Goal: Check status

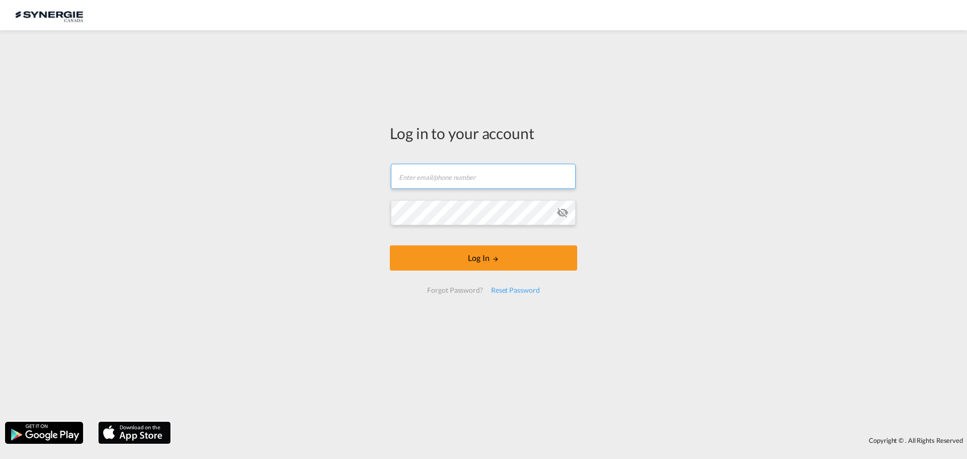
type input "[EMAIL_ADDRESS][DOMAIN_NAME]"
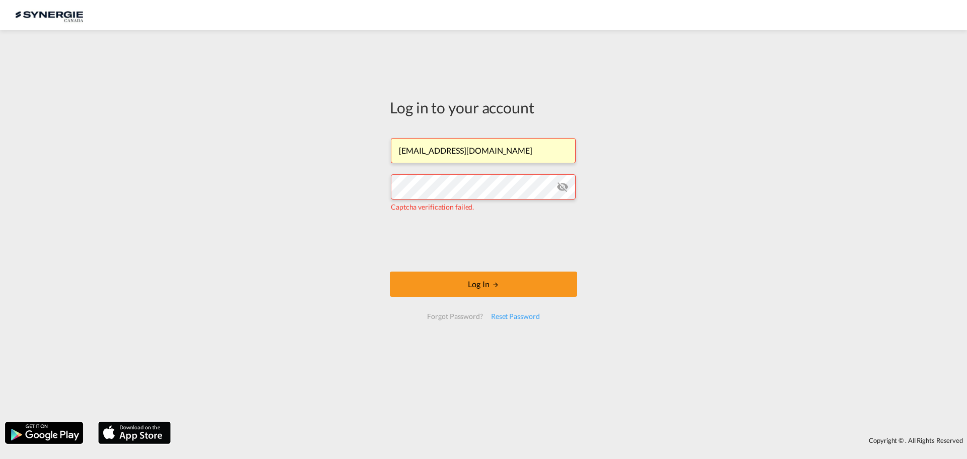
click at [488, 283] on button "Log In" at bounding box center [483, 284] width 187 height 25
click at [462, 277] on button "Log In" at bounding box center [483, 284] width 187 height 25
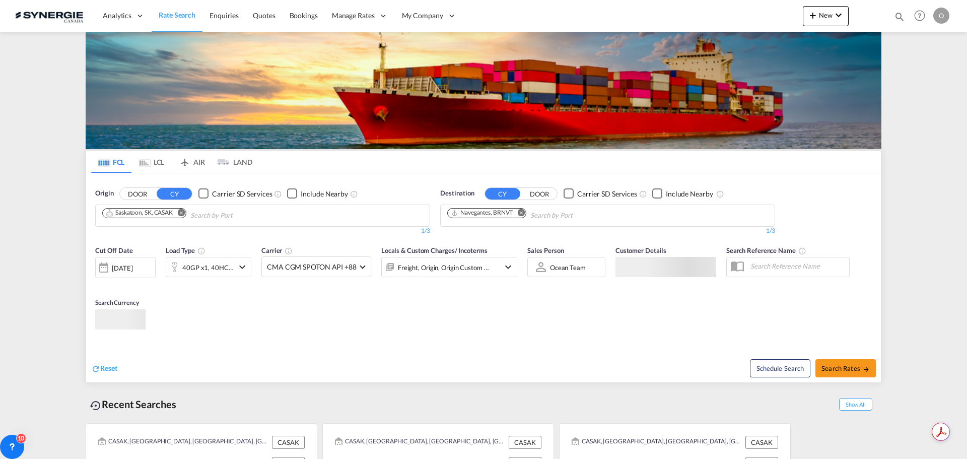
click at [899, 19] on md-icon "icon-magnify" at bounding box center [899, 16] width 11 height 11
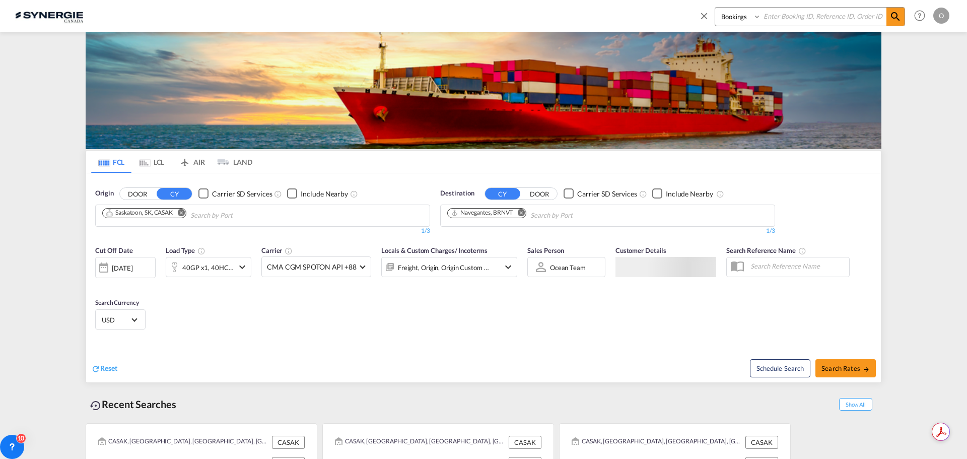
click at [740, 19] on select "Bookings Quotes Enquiries" at bounding box center [739, 17] width 48 height 18
select select "Quotes"
click at [715, 8] on select "Bookings Quotes Enquiries" at bounding box center [739, 17] width 48 height 18
click at [808, 20] on input at bounding box center [823, 17] width 125 height 18
paste input "SYC000013670"
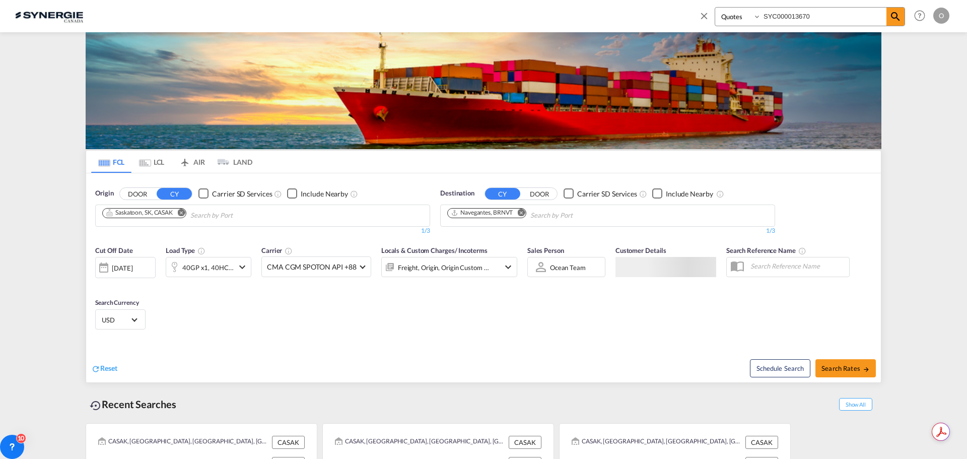
type input "SYC000013670"
click at [891, 16] on md-icon "icon-magnify" at bounding box center [896, 17] width 12 height 12
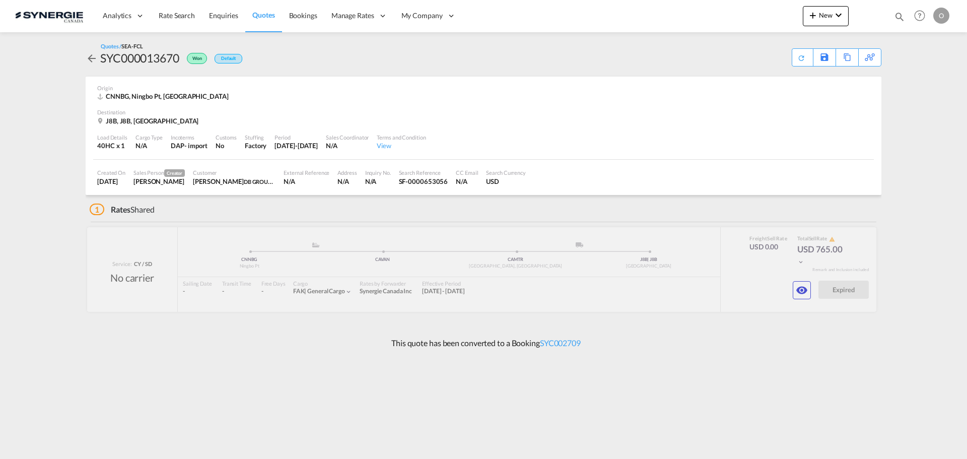
click at [802, 290] on md-icon "icon-eye" at bounding box center [802, 290] width 12 height 12
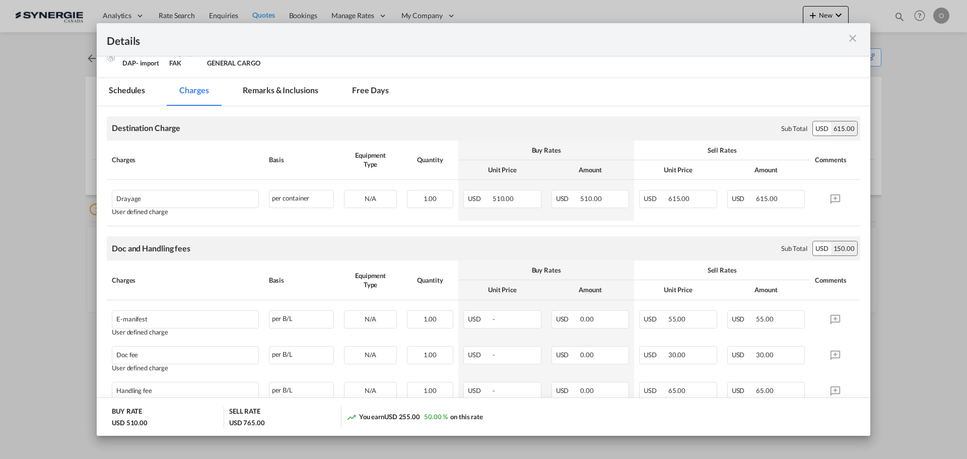
scroll to position [49, 0]
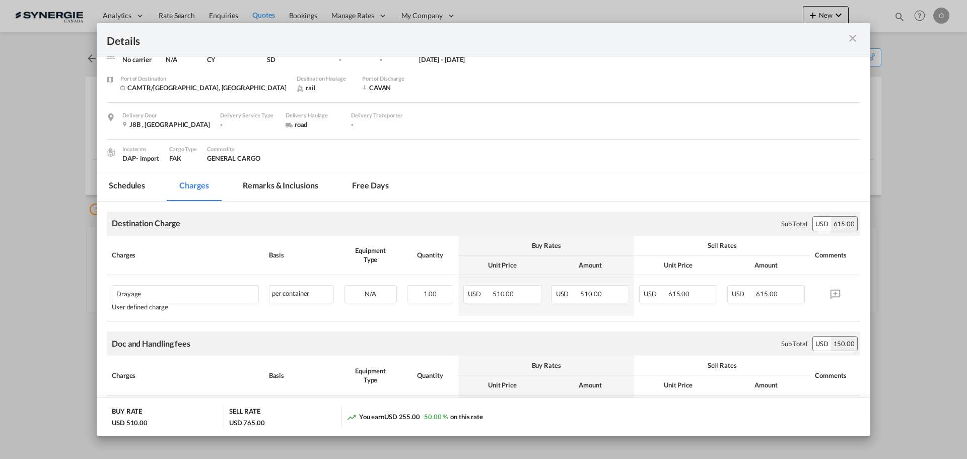
click at [848, 37] on md-icon "icon-close m-3 fg-AAA8AD cursor" at bounding box center [853, 38] width 12 height 12
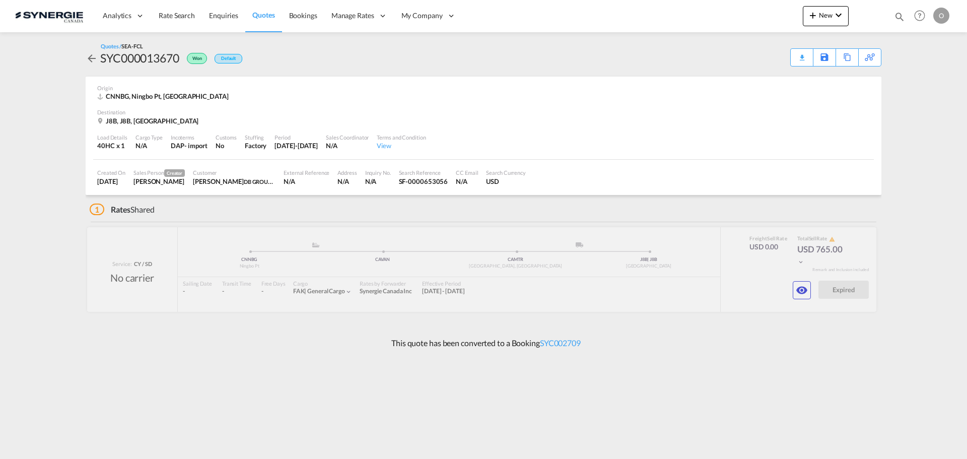
click at [806, 285] on md-icon "icon-eye" at bounding box center [802, 290] width 12 height 12
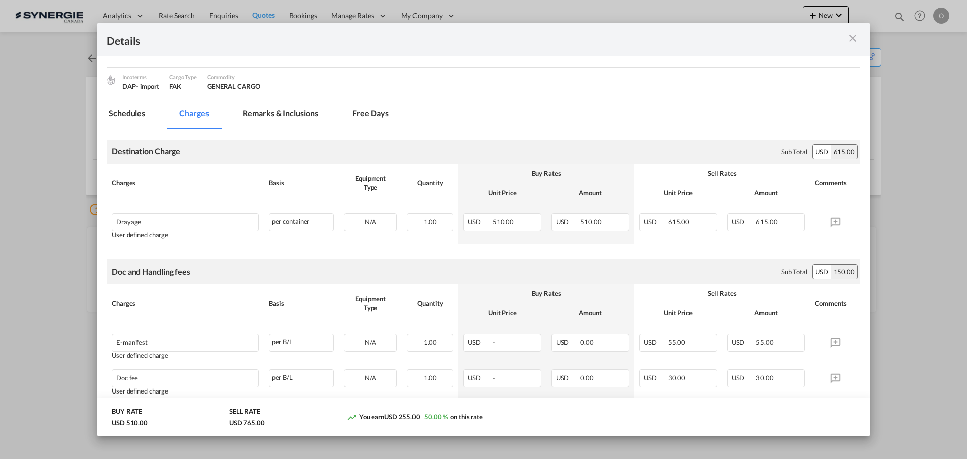
scroll to position [101, 0]
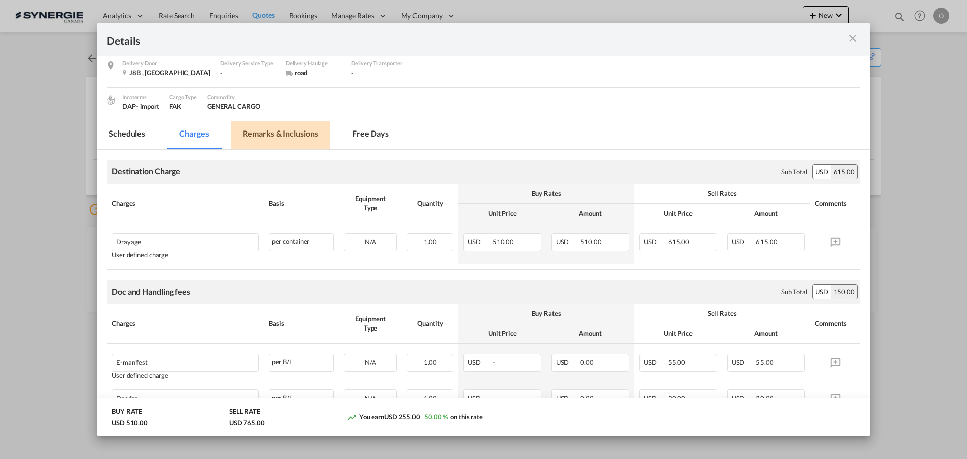
click at [275, 138] on md-tab-item "Remarks & Inclusions" at bounding box center [280, 135] width 99 height 28
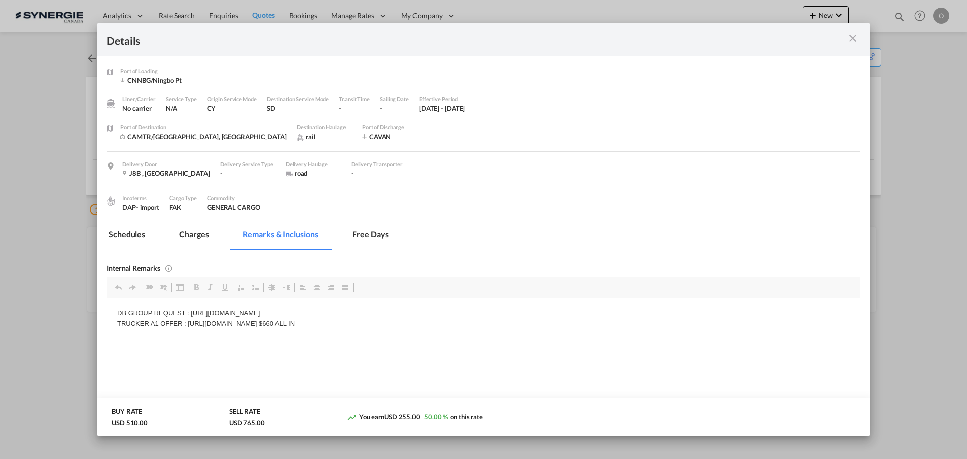
scroll to position [0, 0]
click at [185, 235] on md-tab-item "Charges" at bounding box center [193, 236] width 53 height 28
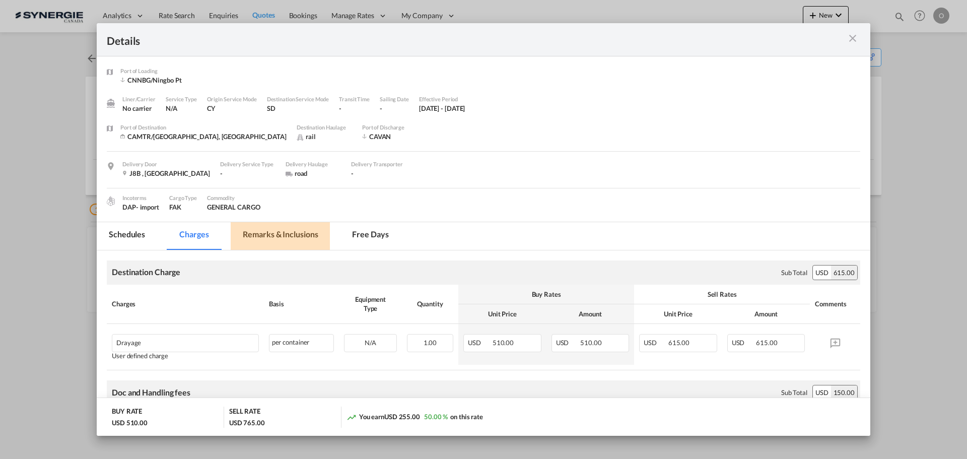
click at [273, 234] on md-tab-item "Remarks & Inclusions" at bounding box center [280, 236] width 99 height 28
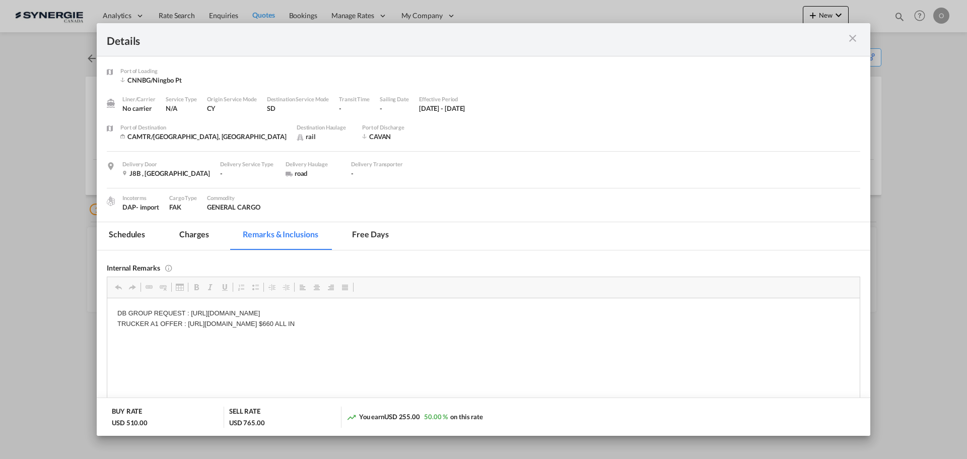
drag, startPoint x: 453, startPoint y: 321, endPoint x: 271, endPoint y: 321, distance: 182.4
drag, startPoint x: 187, startPoint y: 322, endPoint x: 444, endPoint y: 328, distance: 257.5
click at [444, 328] on p "DB GROUP REQUEST : https://app.frontapp.com/open/cnv_po6vlzj?key=zohwBOGPg_cw14…" at bounding box center [483, 318] width 733 height 21
drag, startPoint x: 454, startPoint y: 323, endPoint x: 189, endPoint y: 325, distance: 265.0
click at [189, 325] on p "DB GROUP REQUEST : https://app.frontapp.com/open/cnv_po6vlzj?key=zohwBOGPg_cw14…" at bounding box center [483, 318] width 733 height 21
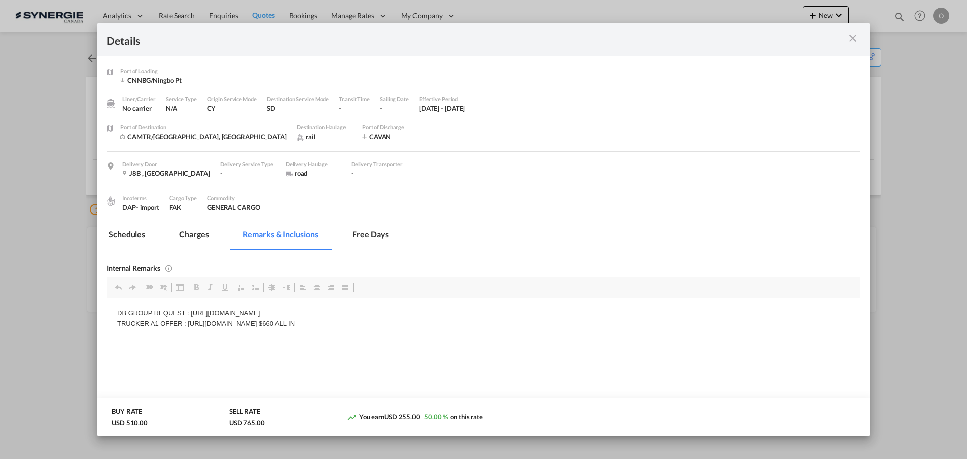
copy p "https://app.frontapp.com/open/cnv_pobdxhr?key=EsHF2fnlQ4L31c9sQEf9nFM3M3CDkLS5"
